Goal: Transaction & Acquisition: Purchase product/service

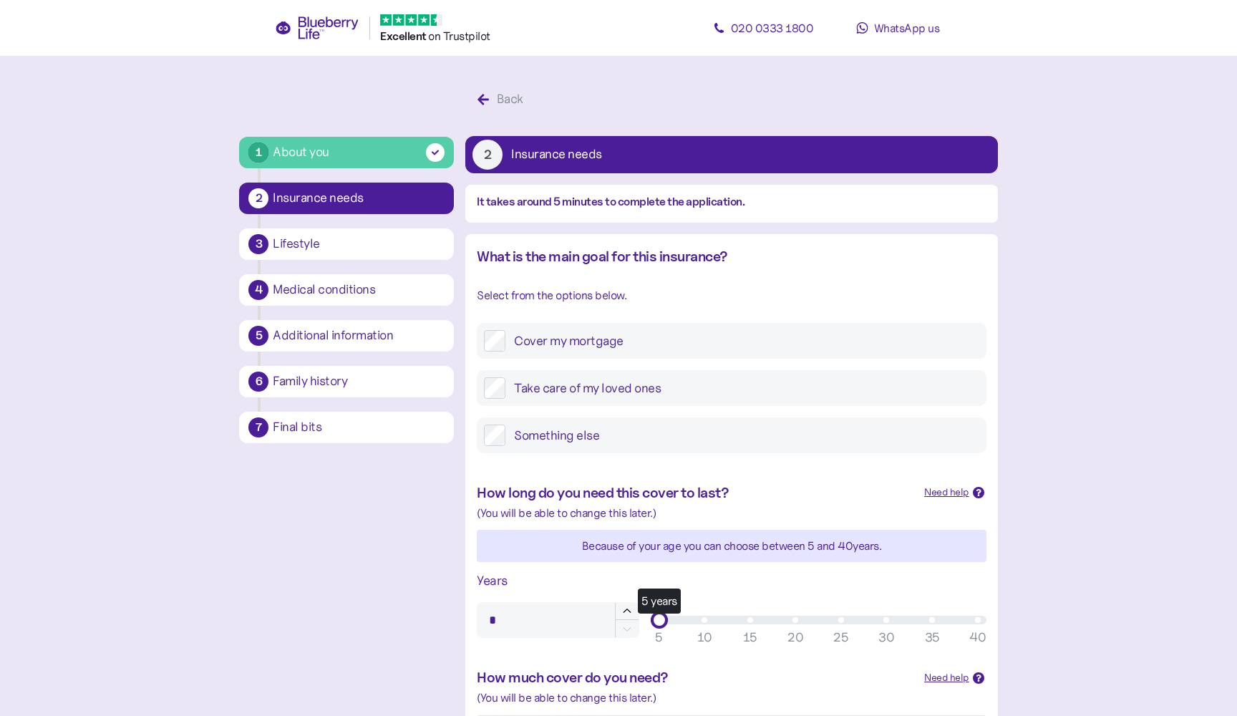
click at [611, 331] on label "Cover my mortgage" at bounding box center [741, 340] width 473 height 21
drag, startPoint x: 660, startPoint y: 472, endPoint x: 1017, endPoint y: 488, distance: 357.6
click at [1014, 490] on main "1 About you 2 Insurance needs 3 Lifestyle 4 Medical conditions 5 Additional inf…" at bounding box center [618, 597] width 1237 height 1194
type input "**"
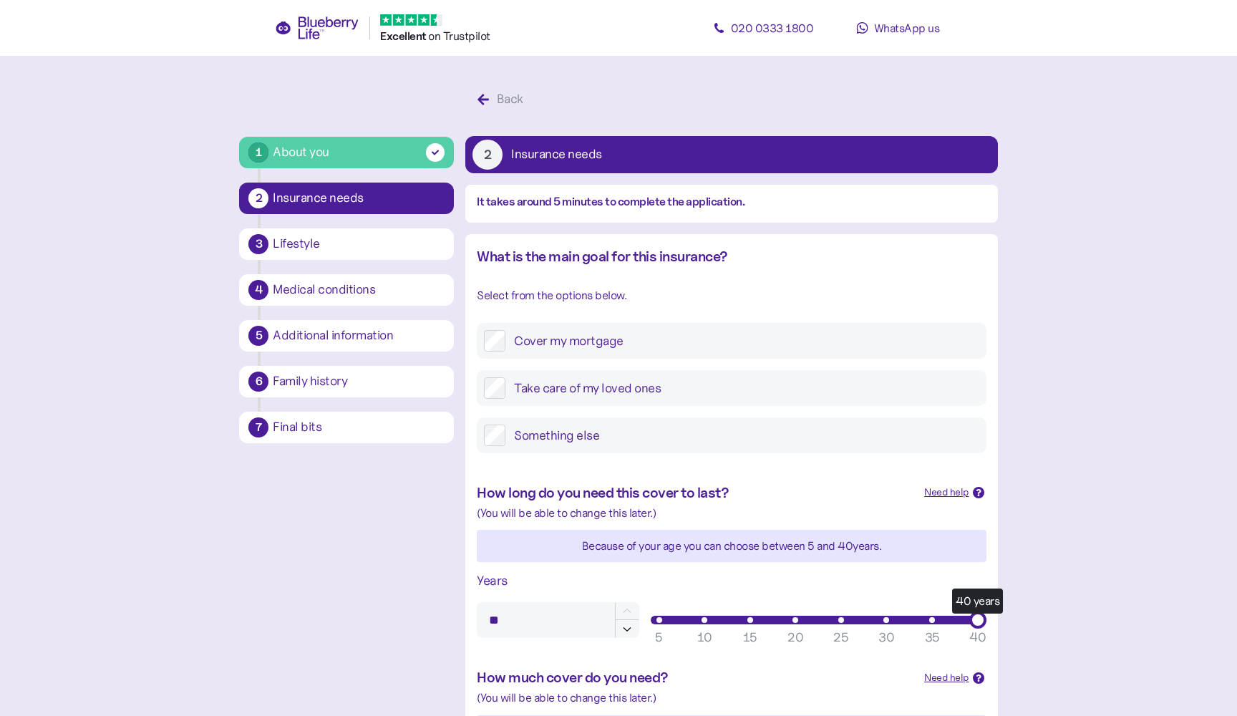
drag, startPoint x: 662, startPoint y: 621, endPoint x: 1033, endPoint y: 621, distance: 370.8
click at [1033, 621] on main "1 About you 2 Insurance needs 3 Lifestyle 4 Medical conditions 5 Additional inf…" at bounding box center [618, 597] width 1237 height 1194
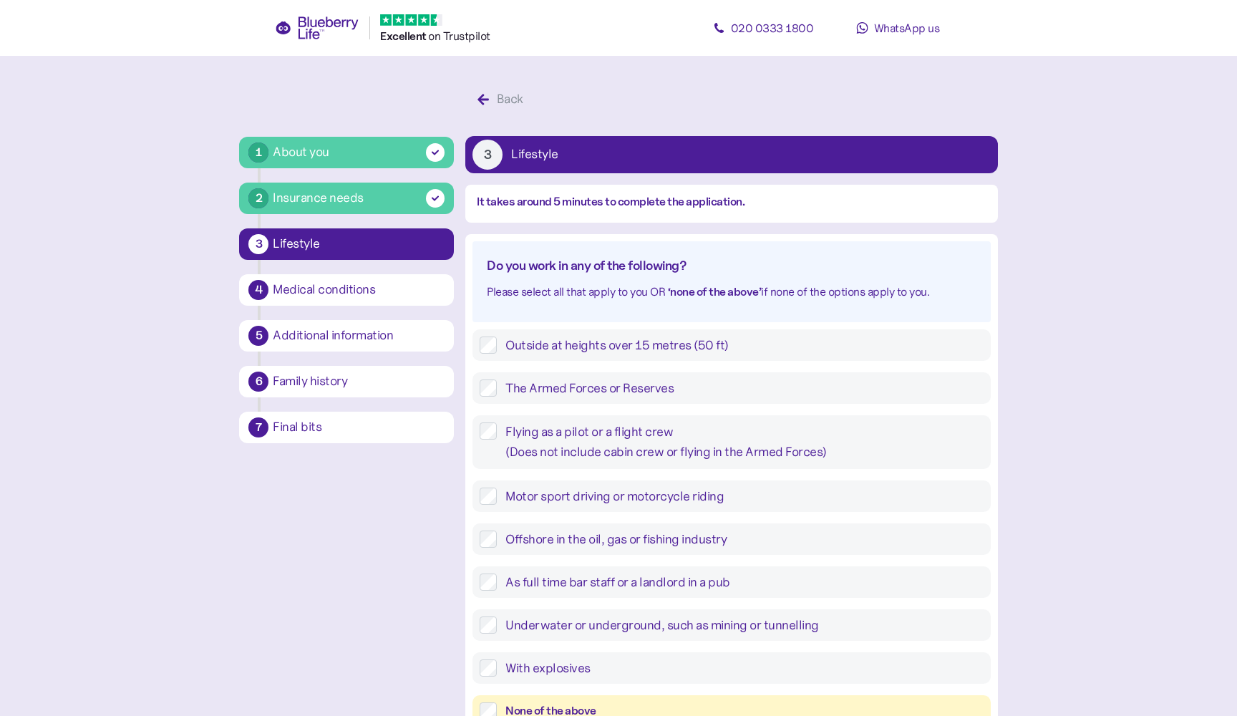
click at [575, 702] on div "None of the above" at bounding box center [743, 711] width 477 height 18
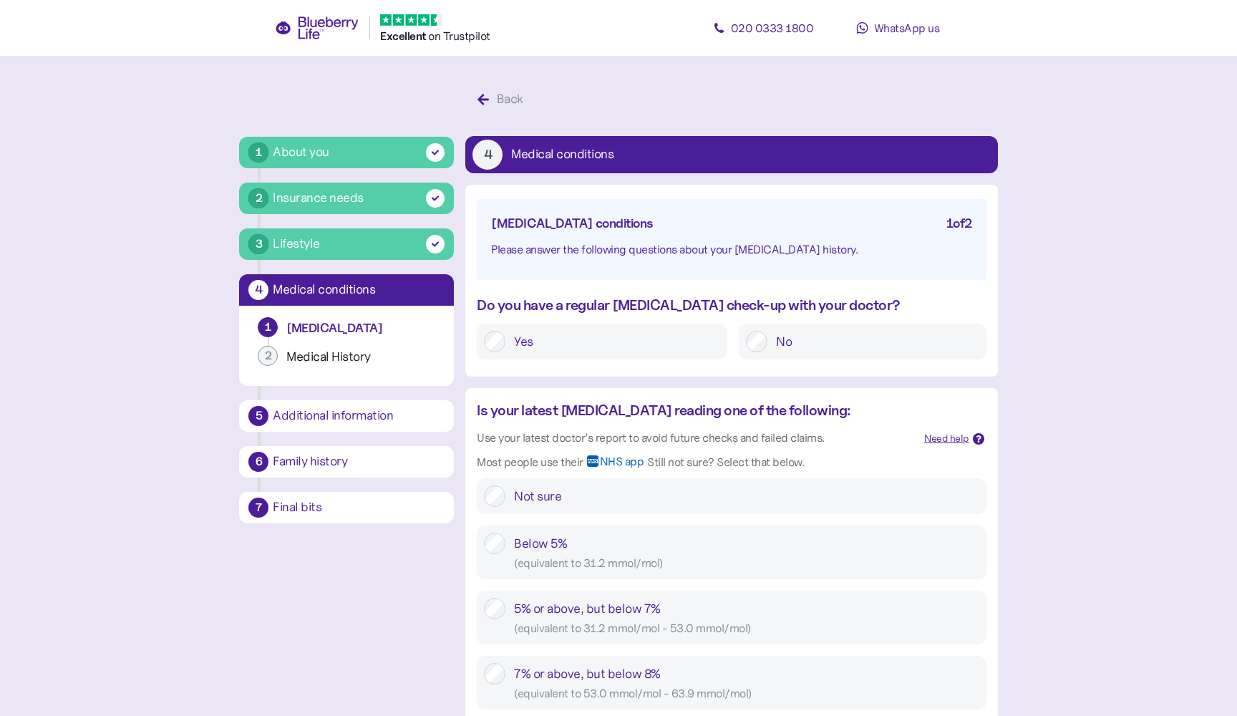
click at [694, 340] on label "Yes" at bounding box center [612, 341] width 215 height 21
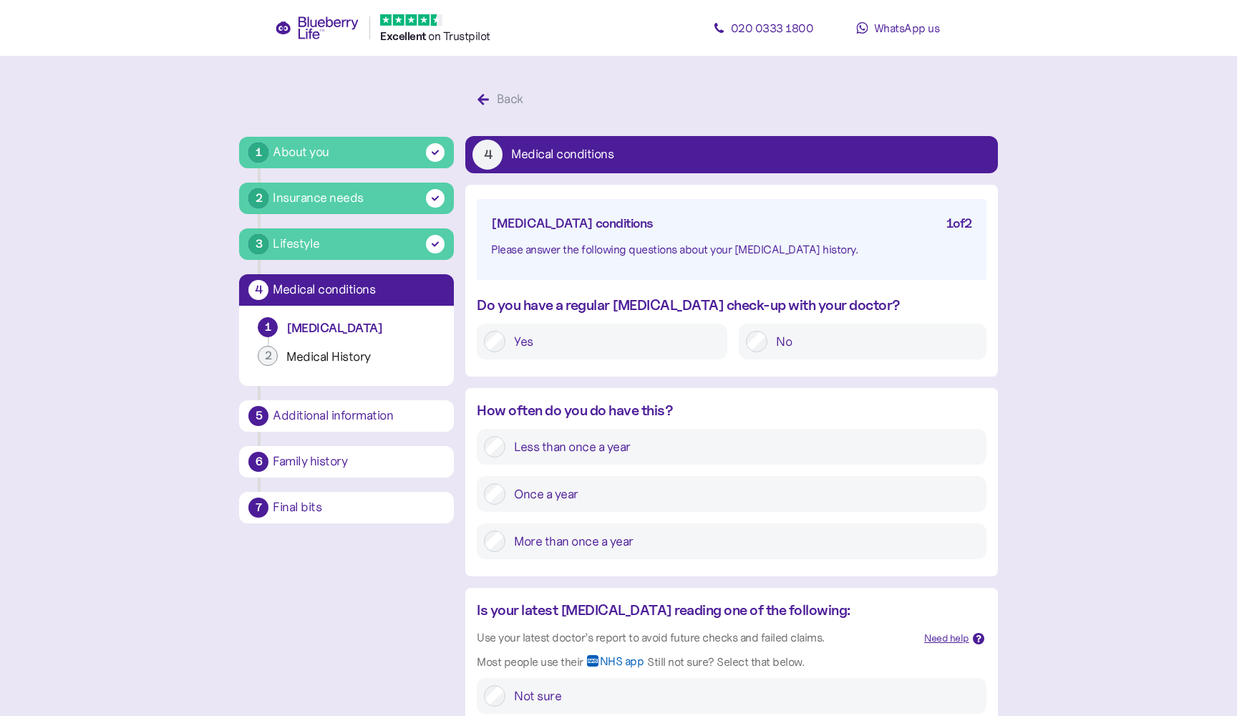
click at [593, 535] on label "More than once a year" at bounding box center [741, 540] width 473 height 21
click at [570, 685] on div "Not sure" at bounding box center [746, 695] width 465 height 21
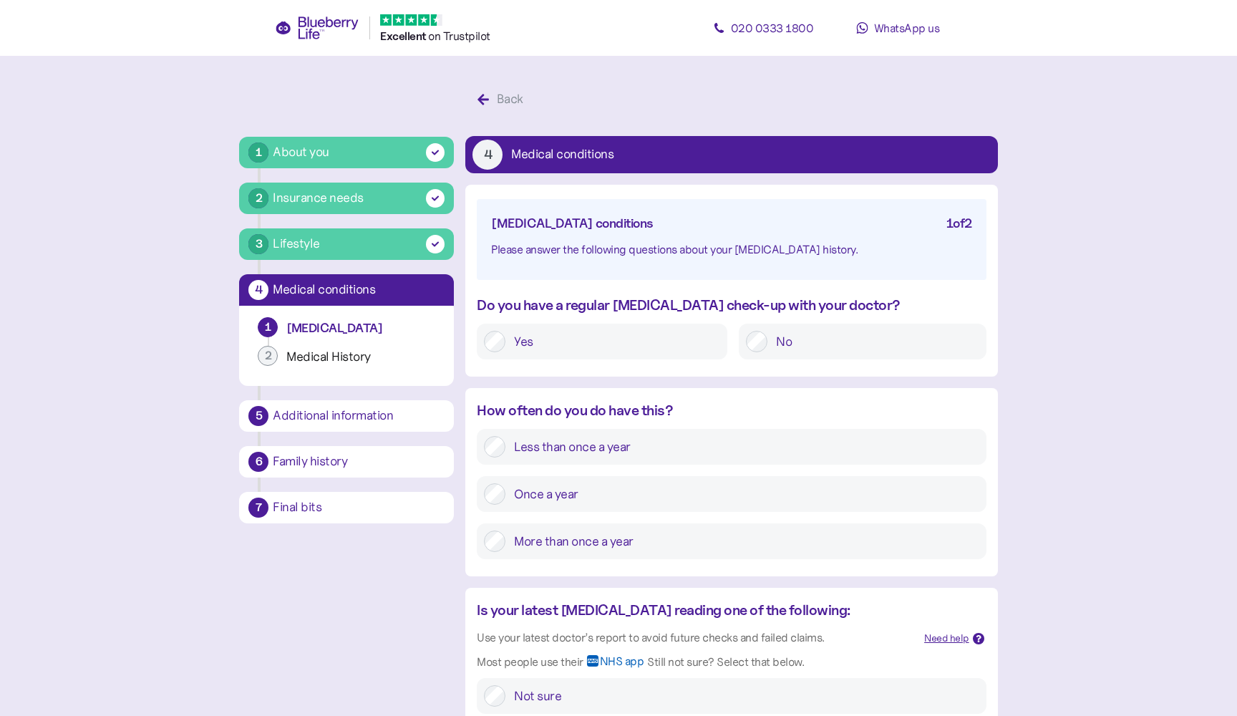
type input "****"
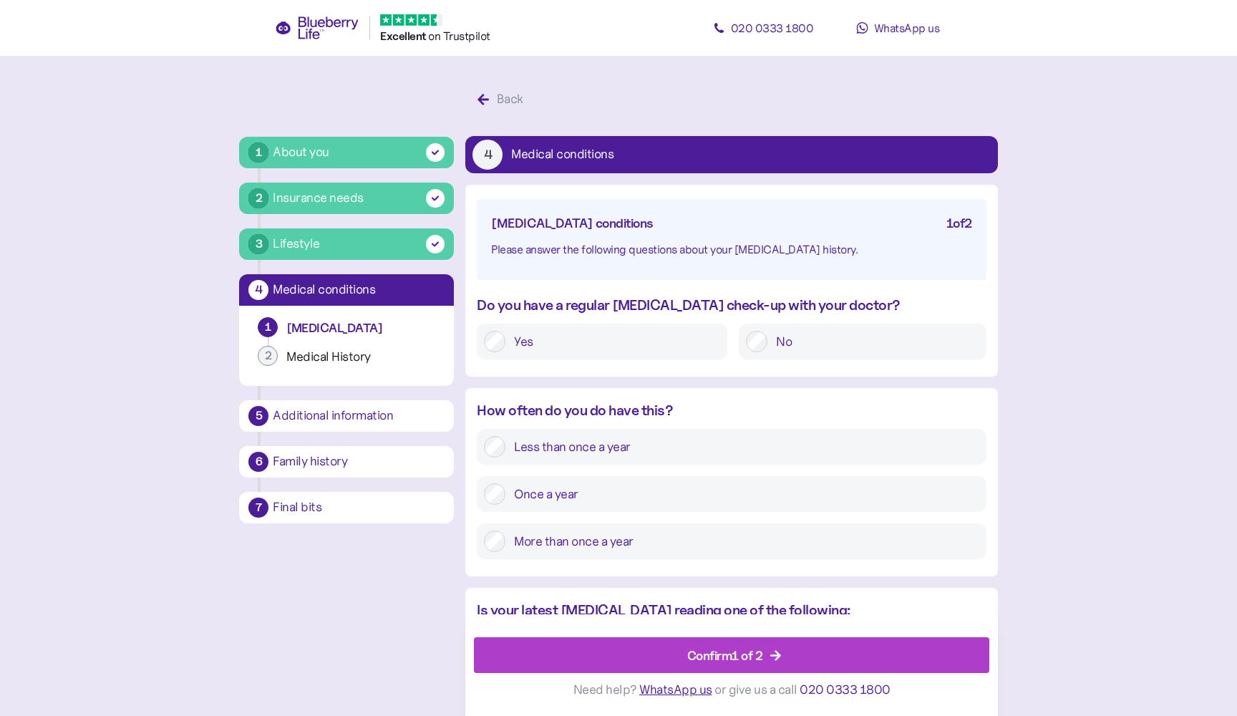
click at [593, 666] on div "Confirm 1 of 2" at bounding box center [734, 656] width 482 height 34
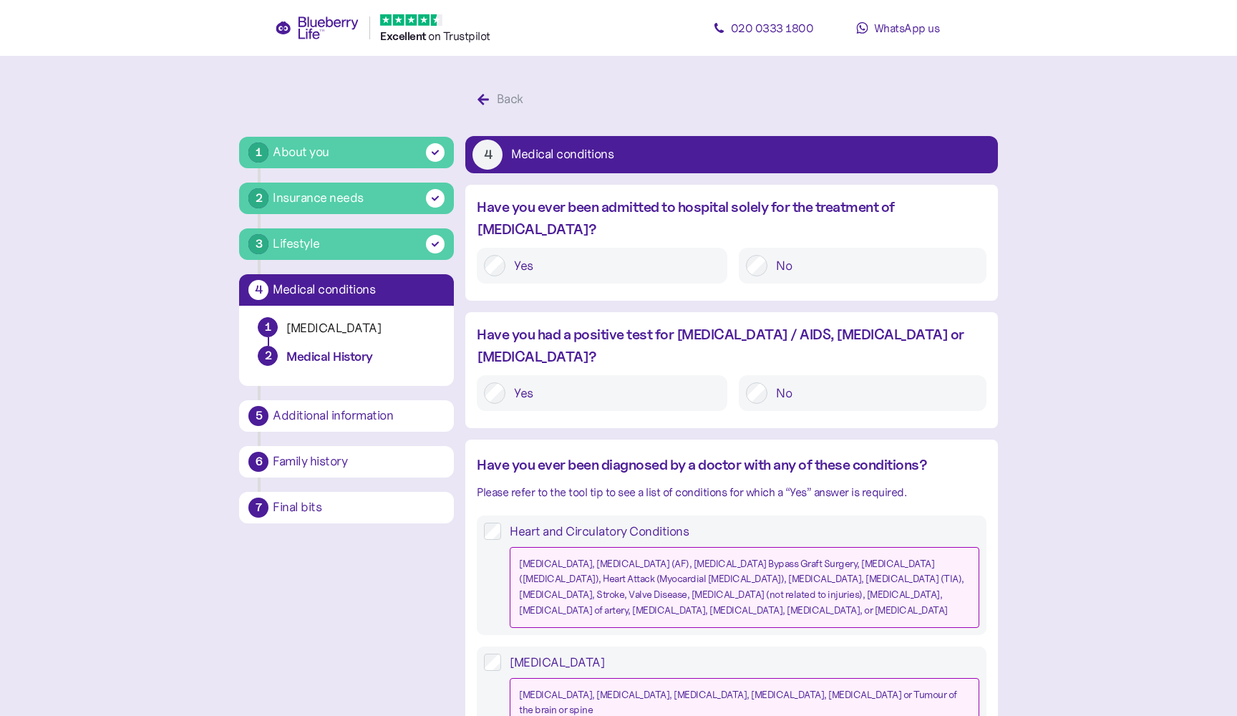
click at [782, 257] on div "No" at bounding box center [862, 266] width 247 height 36
click at [800, 255] on label "No" at bounding box center [872, 265] width 211 height 21
click at [782, 382] on label "No" at bounding box center [872, 392] width 211 height 21
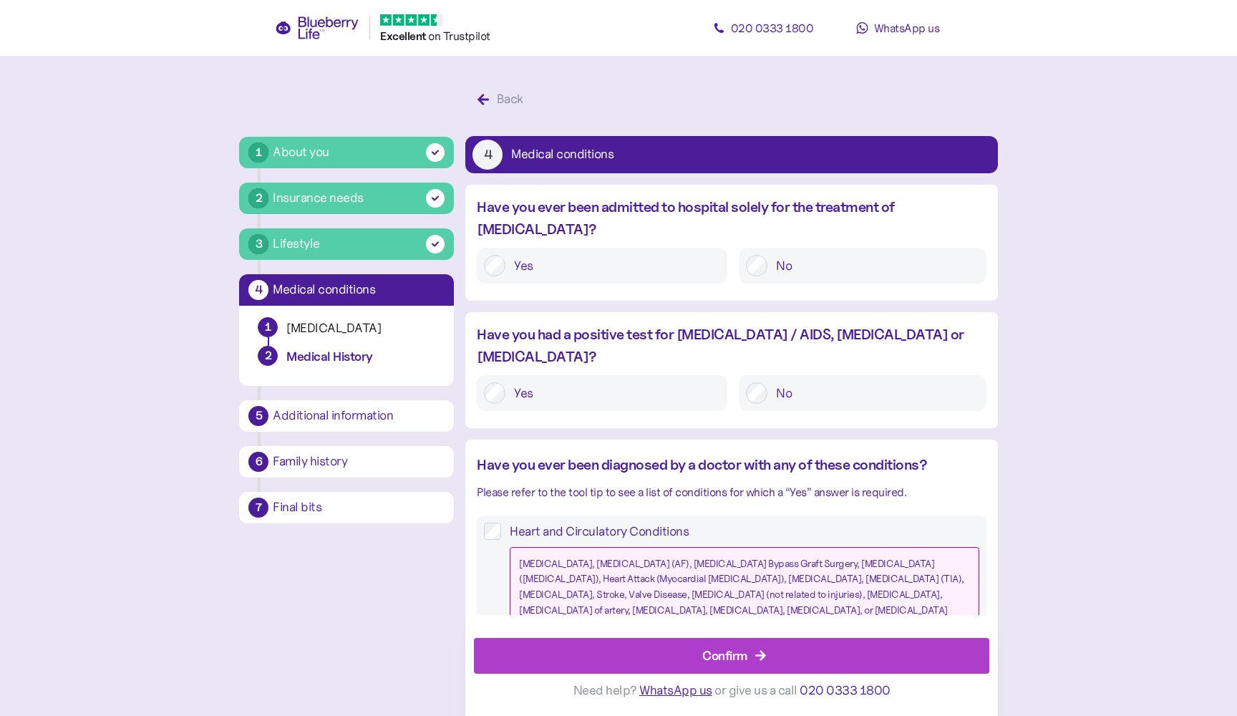
click at [664, 644] on div "Confirm" at bounding box center [734, 656] width 482 height 34
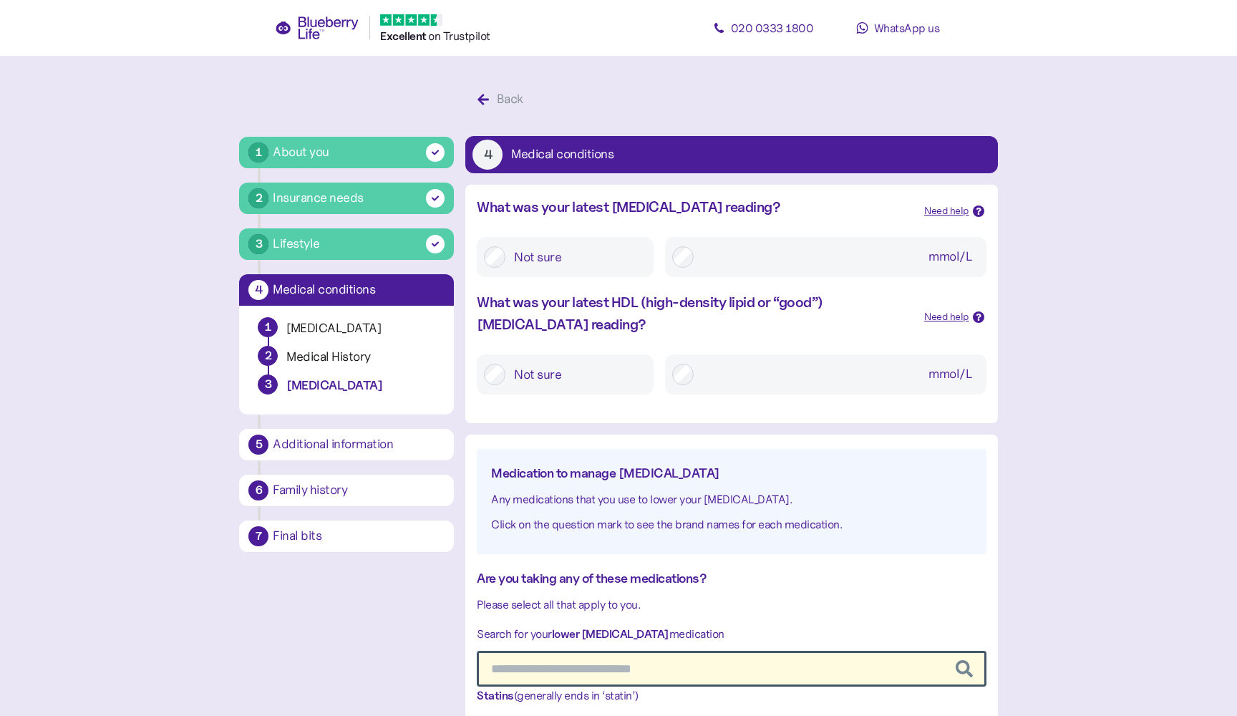
click at [578, 258] on label "Not sure" at bounding box center [575, 257] width 141 height 26
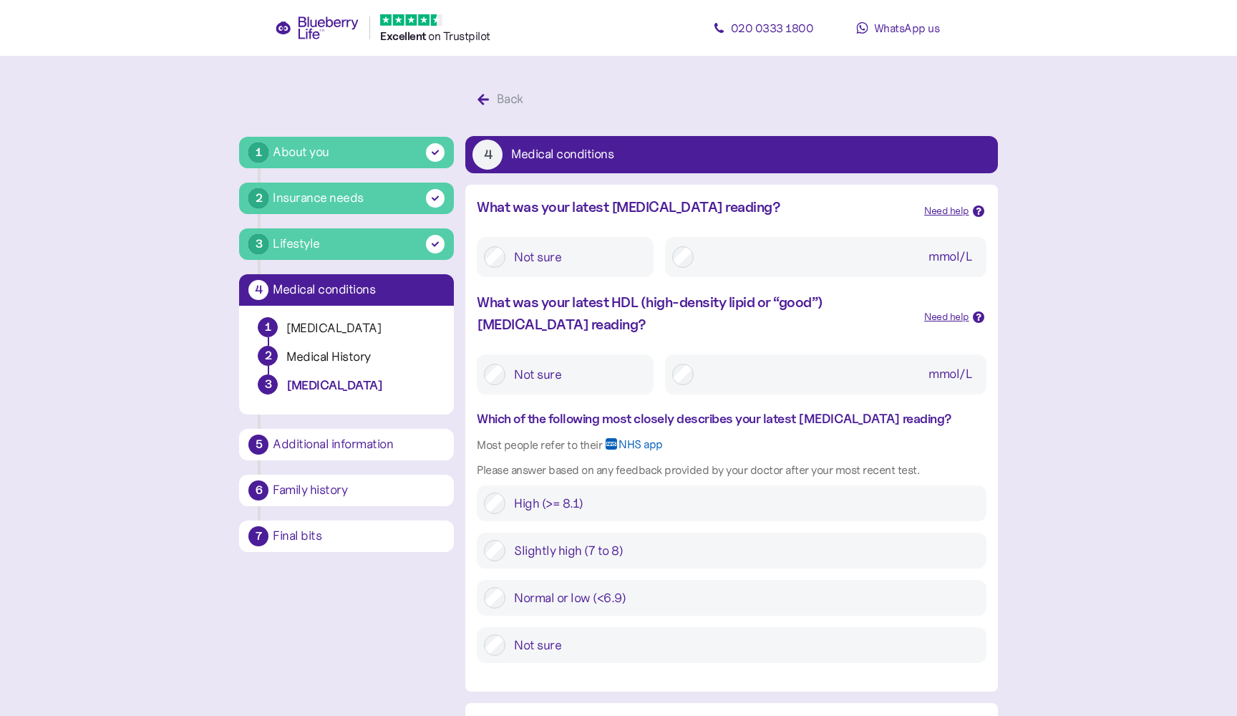
click at [563, 384] on label "Not sure" at bounding box center [575, 375] width 141 height 26
click at [558, 587] on label "Normal or low (<6.9)" at bounding box center [741, 597] width 473 height 21
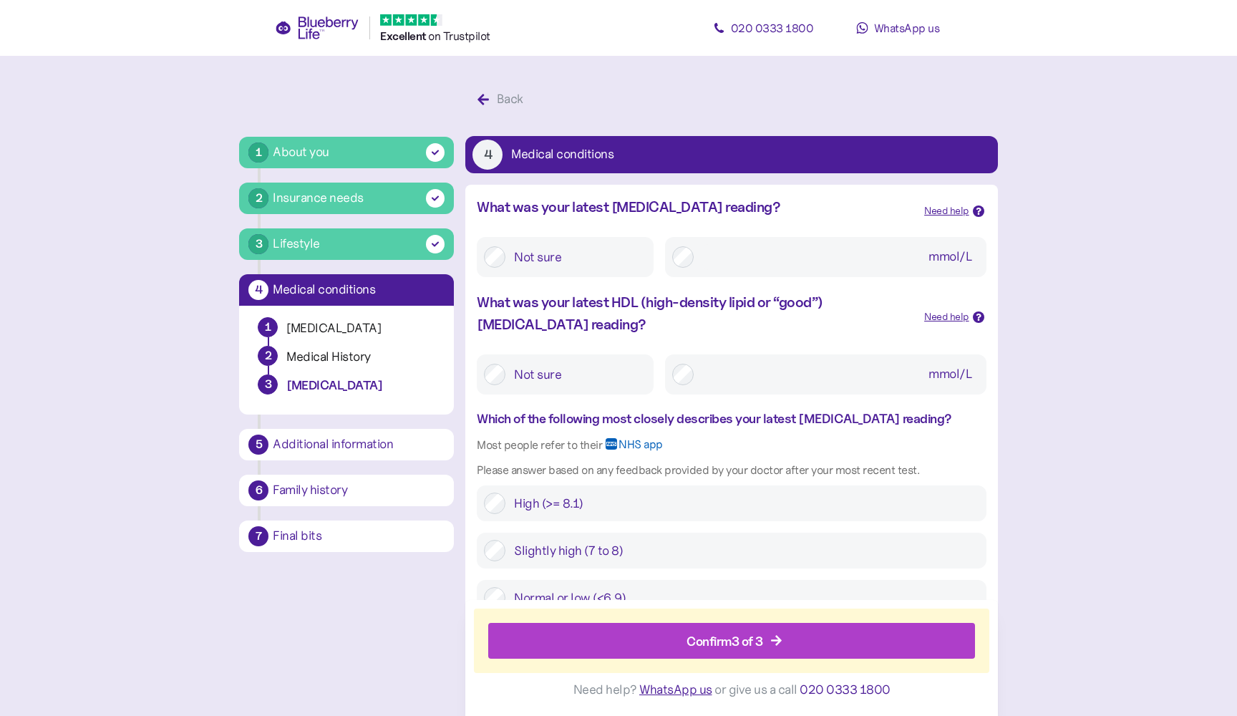
click at [578, 630] on div "Confirm 3 of 3" at bounding box center [735, 641] width 454 height 34
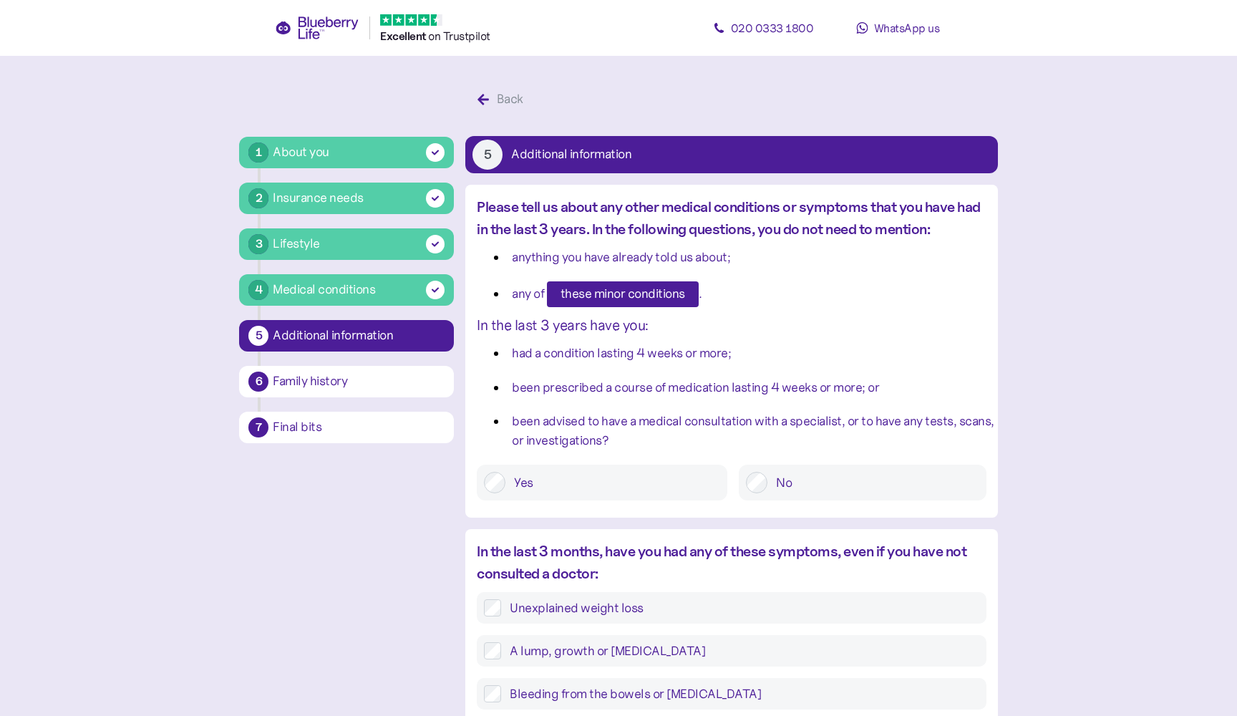
click at [757, 465] on div "No" at bounding box center [862, 483] width 247 height 36
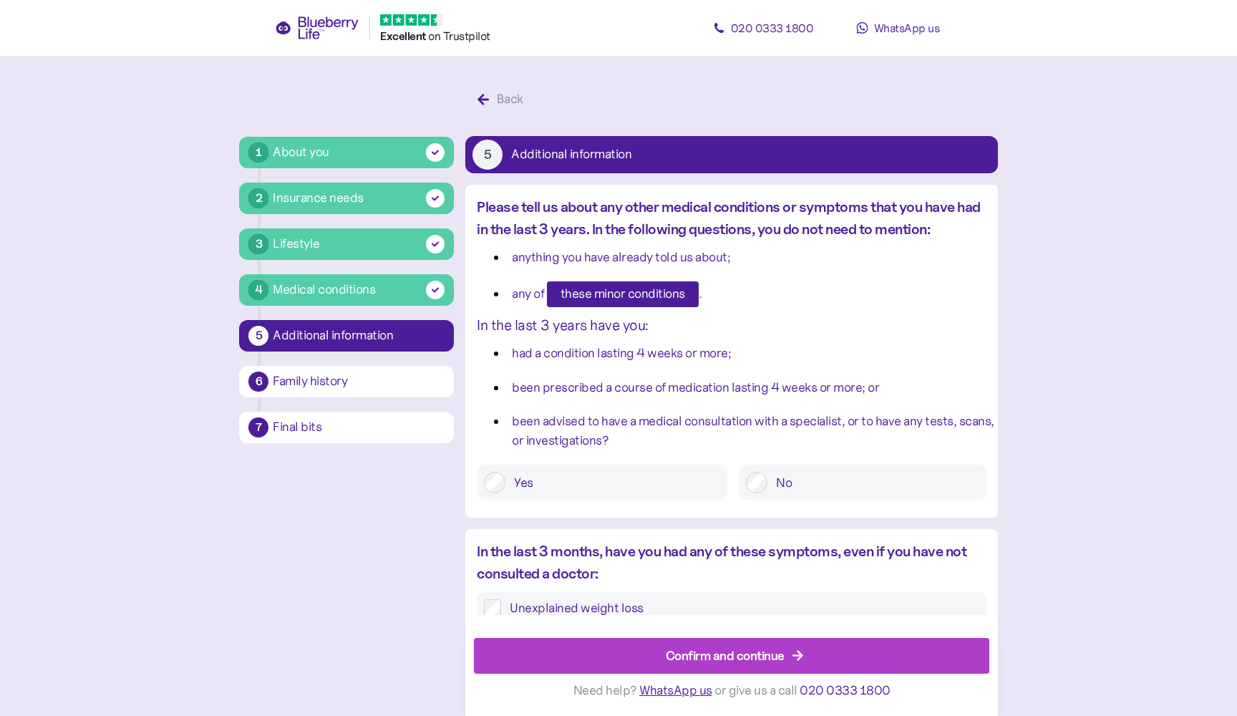
click at [734, 661] on div "Confirm and continue" at bounding box center [725, 655] width 119 height 19
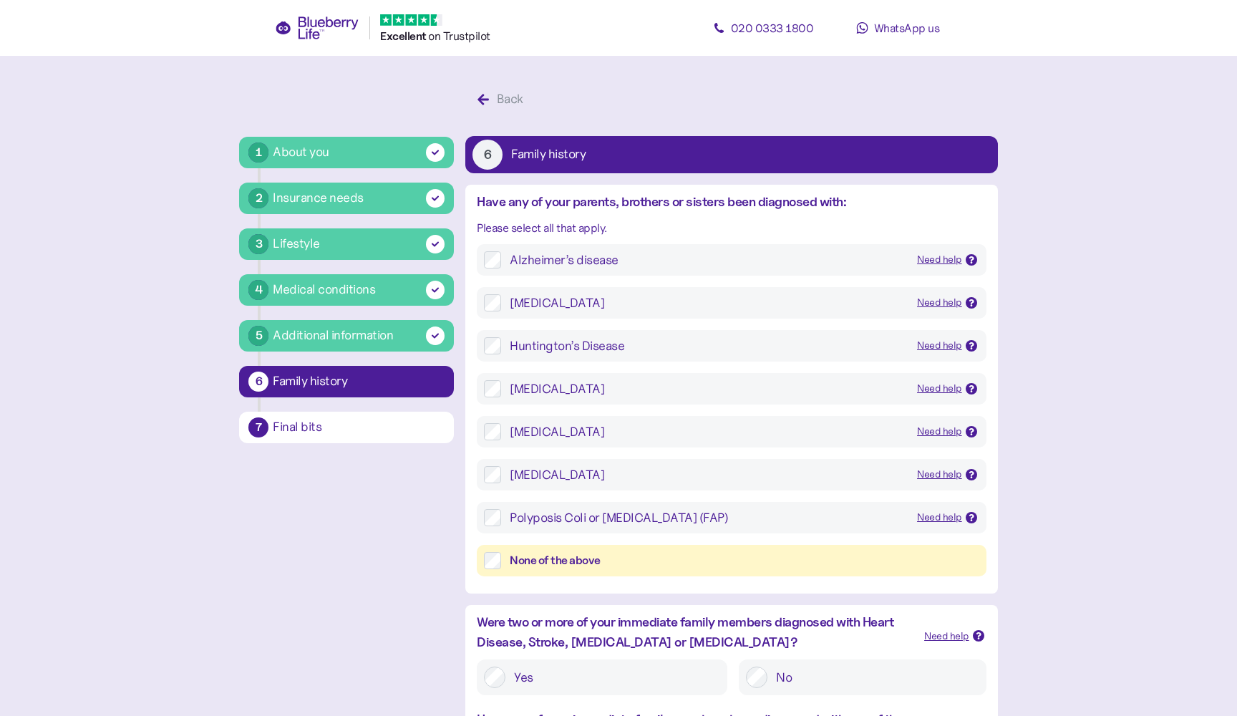
click at [641, 558] on div "None of the above" at bounding box center [744, 561] width 469 height 18
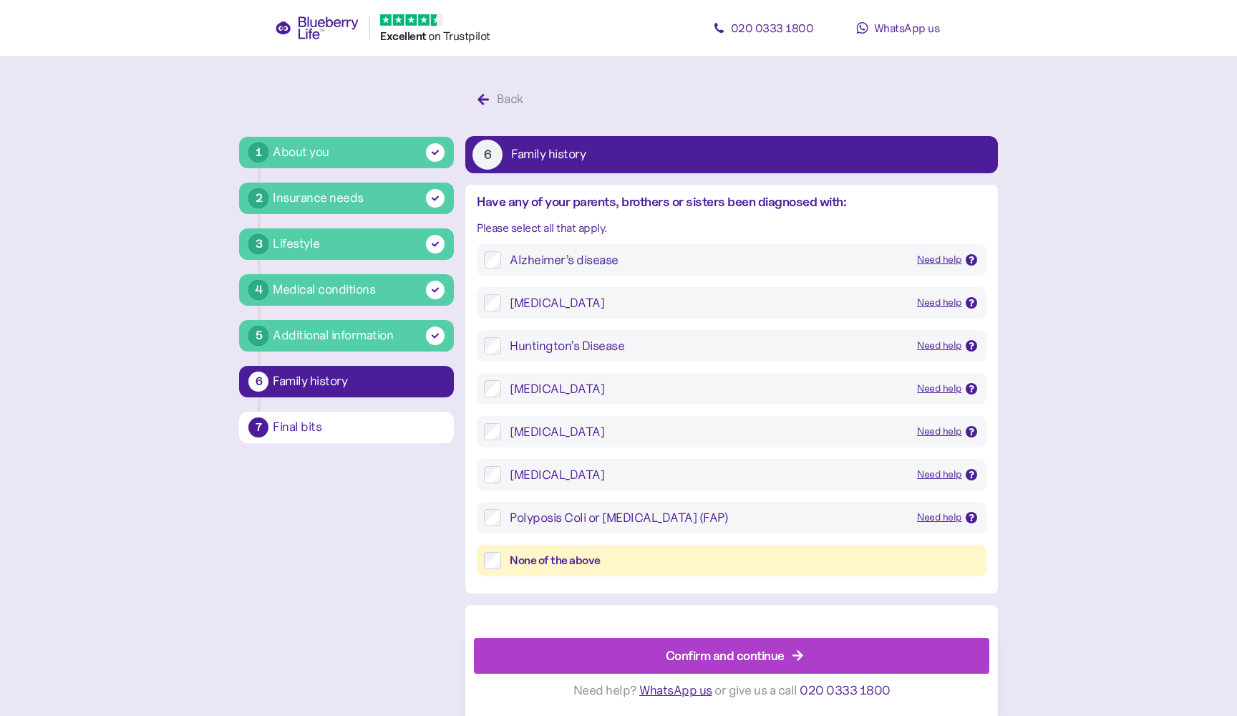
click at [632, 629] on div at bounding box center [731, 631] width 515 height 14
click at [633, 644] on div "Confirm and continue" at bounding box center [734, 656] width 482 height 34
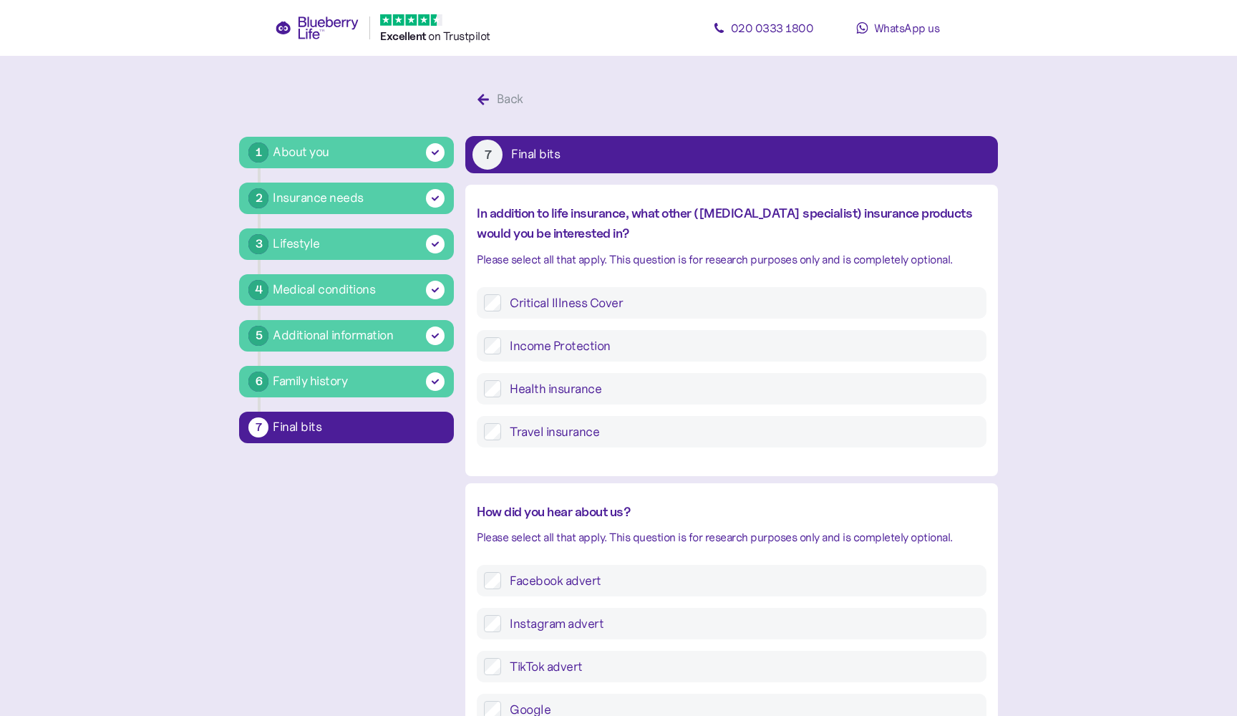
type input "********"
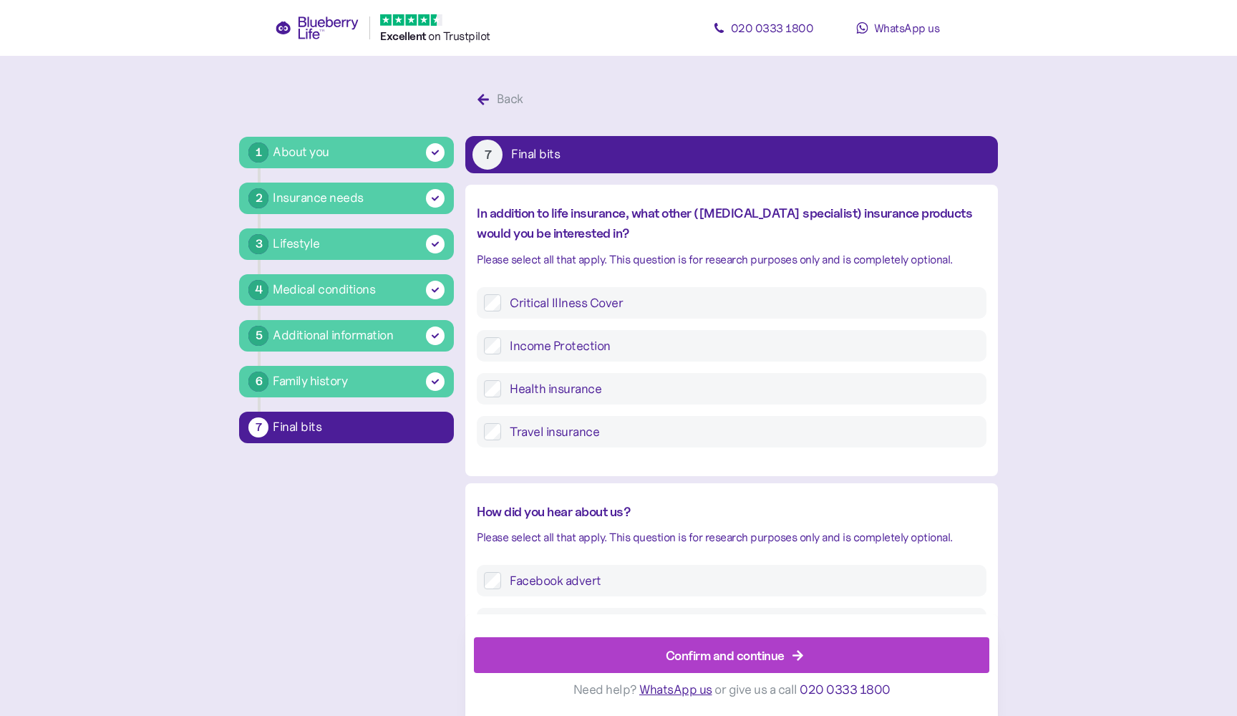
click at [658, 649] on div "Confirm and continue" at bounding box center [734, 656] width 482 height 34
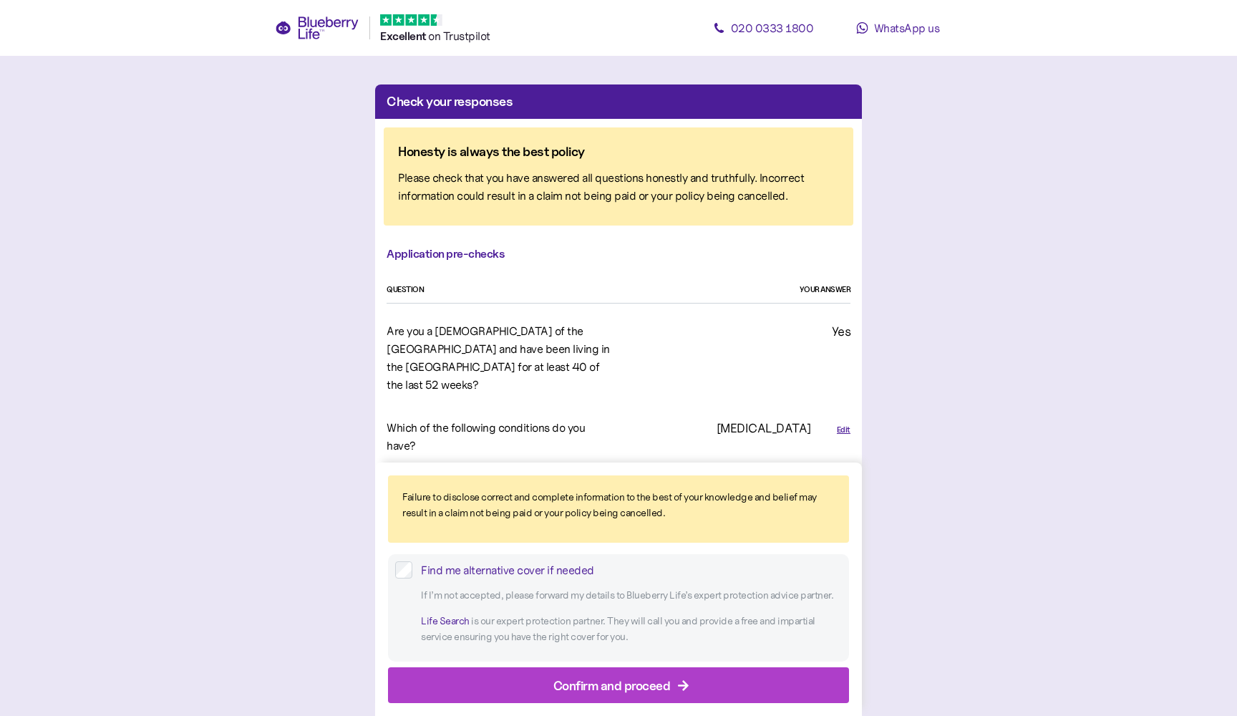
click at [642, 681] on div "Confirm and proceed" at bounding box center [611, 684] width 117 height 19
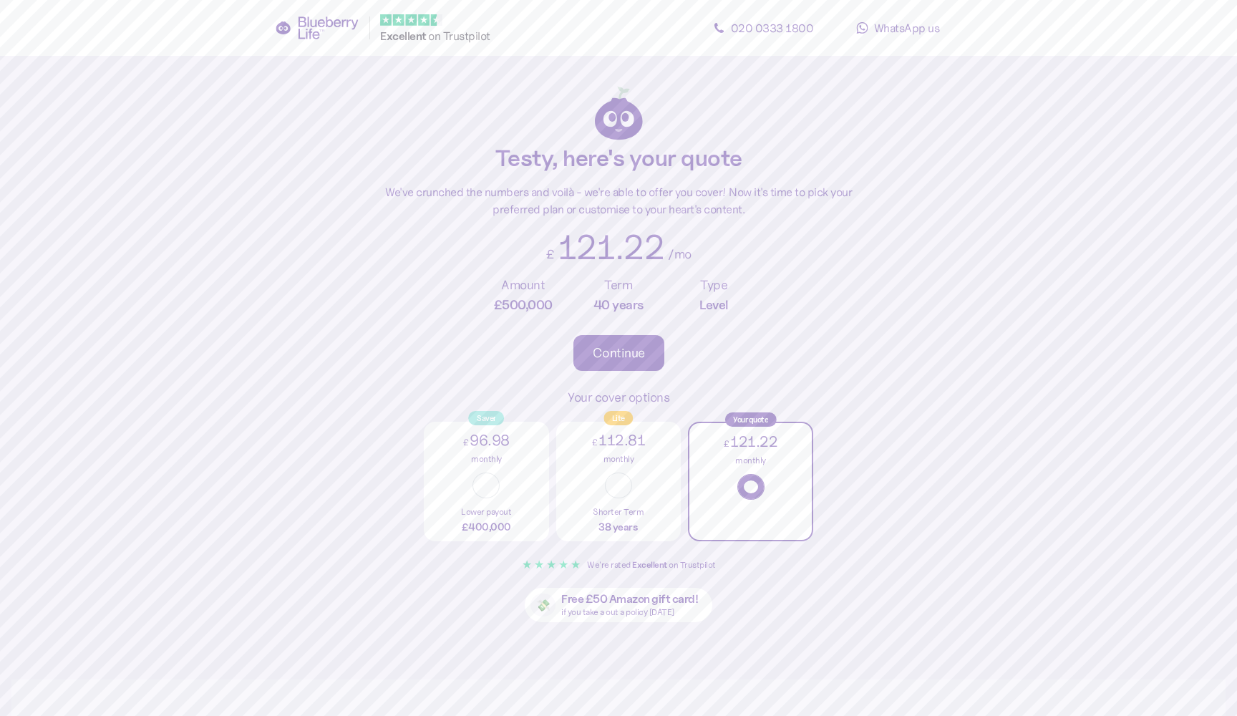
click at [629, 353] on div "Continue" at bounding box center [619, 352] width 52 height 13
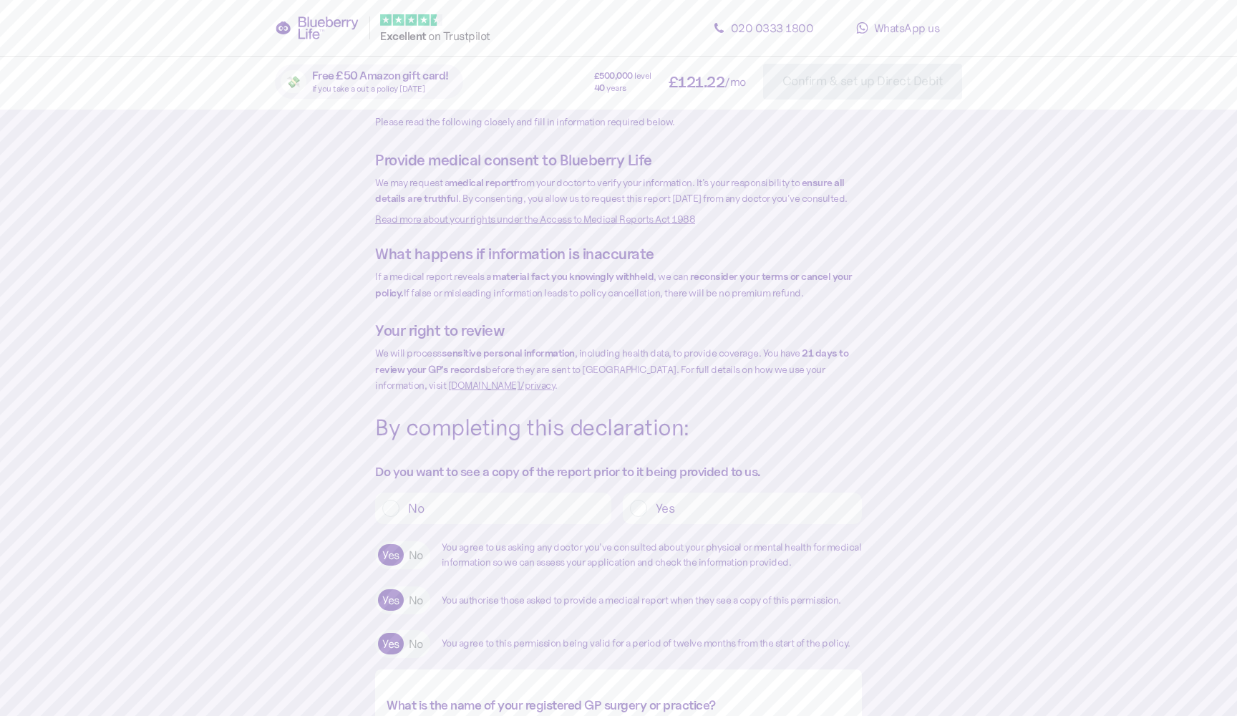
type input "***"
type textarea "*"
type textarea "**********"
type input "**********"
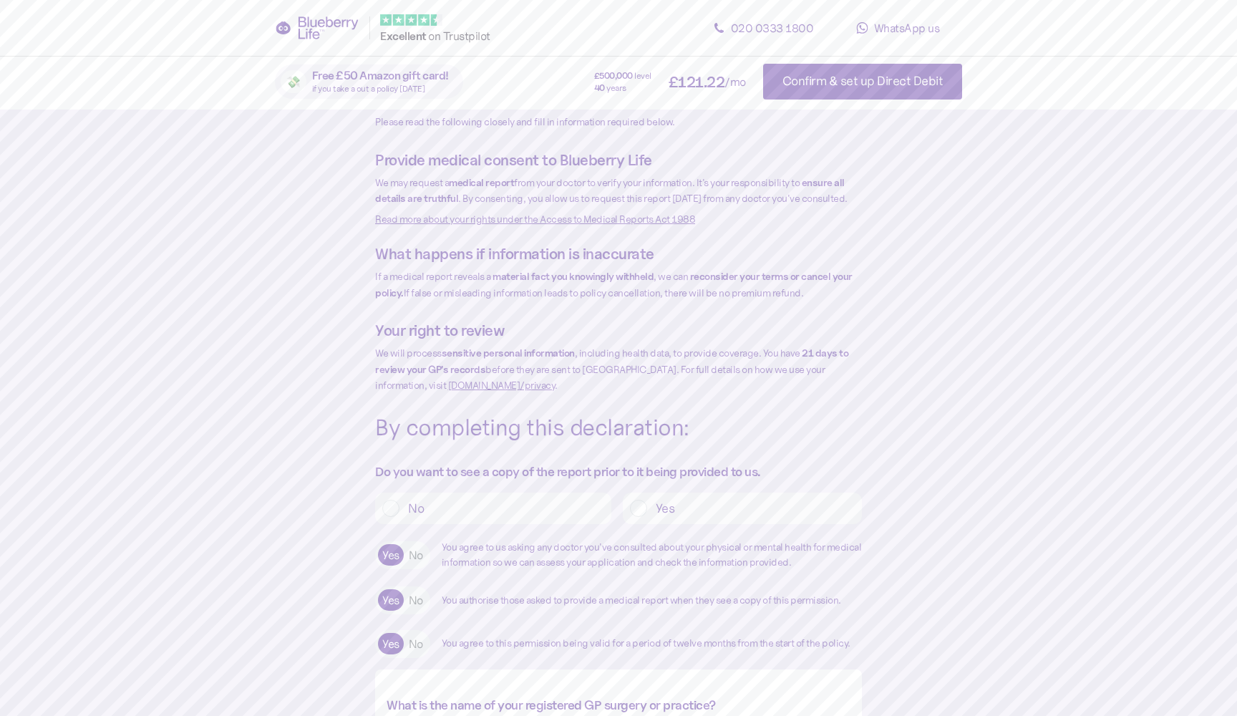
type textarea "*"
